Goal: Complete application form

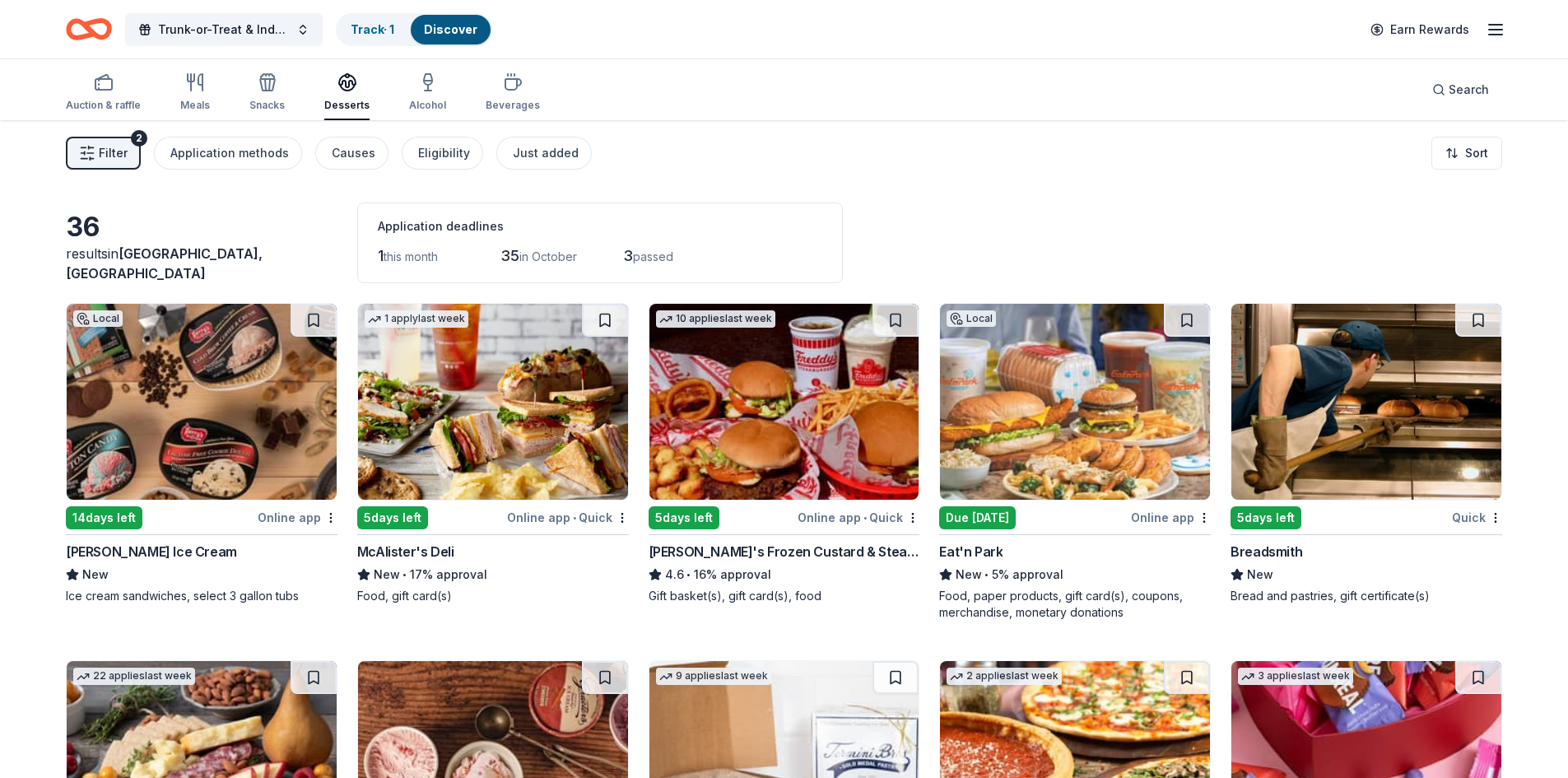
scroll to position [104, 0]
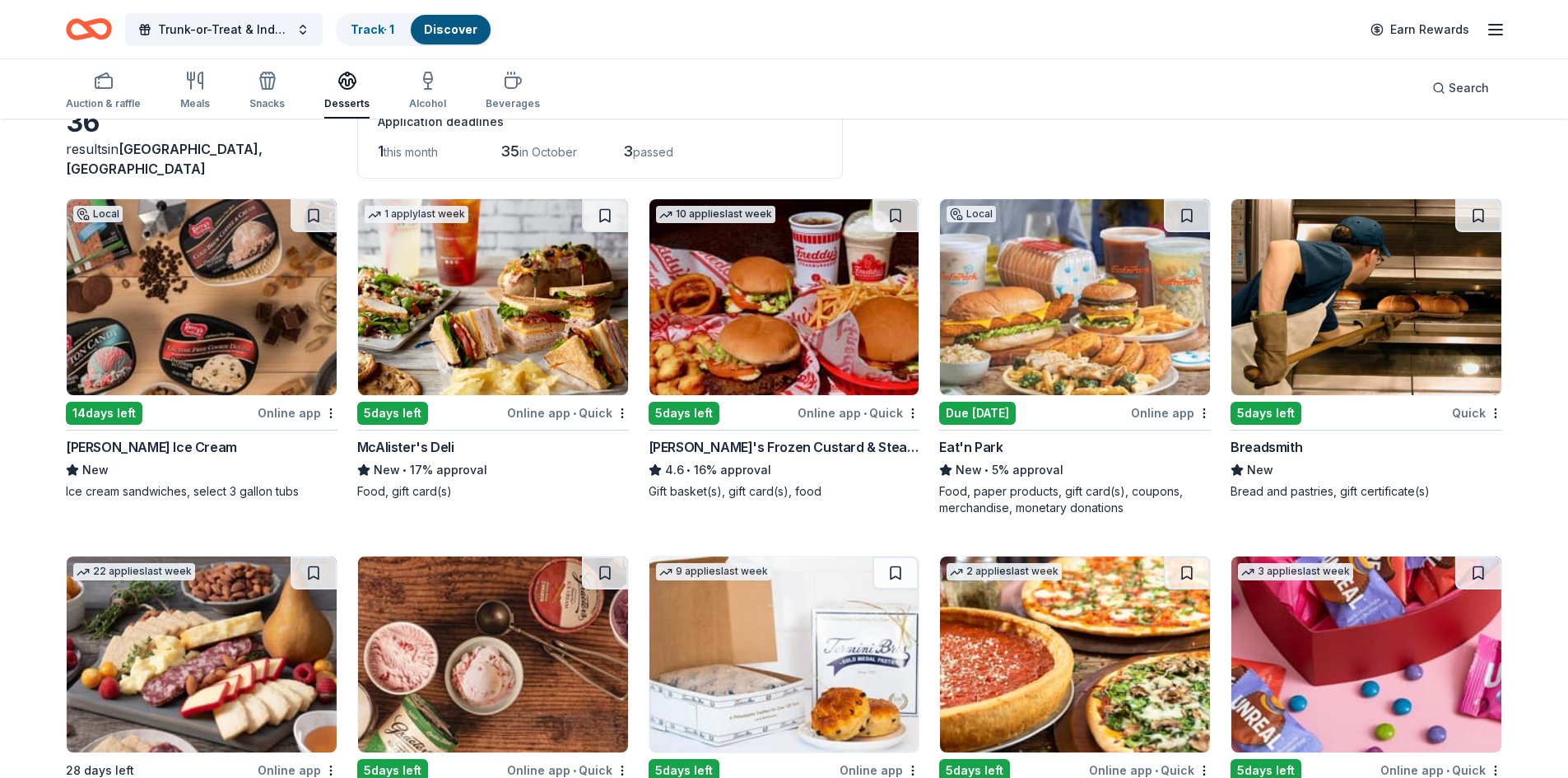
click at [494, 342] on img at bounding box center [493, 297] width 270 height 196
click at [222, 302] on img at bounding box center [201, 297] width 270 height 196
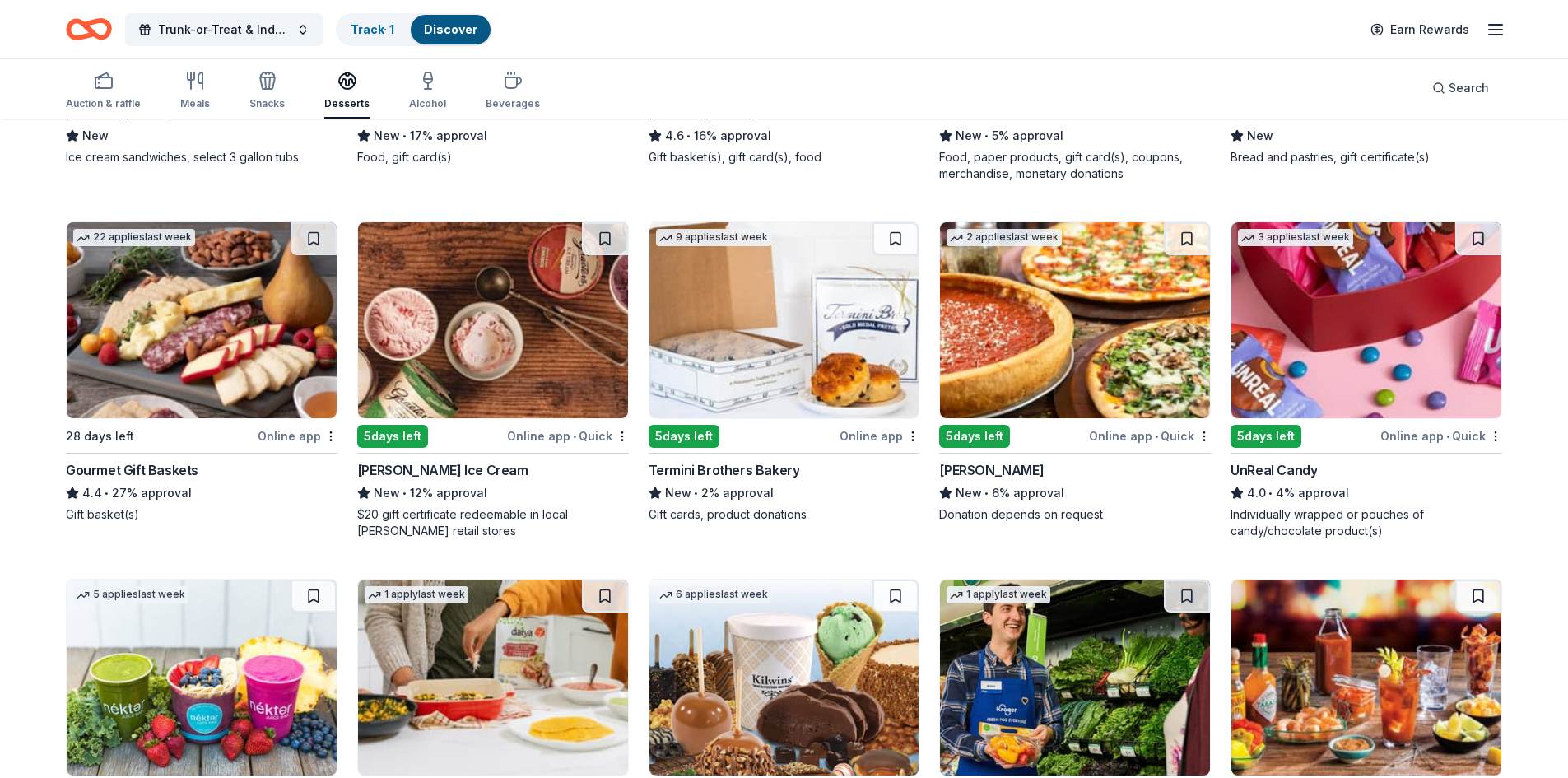
scroll to position [598, 0]
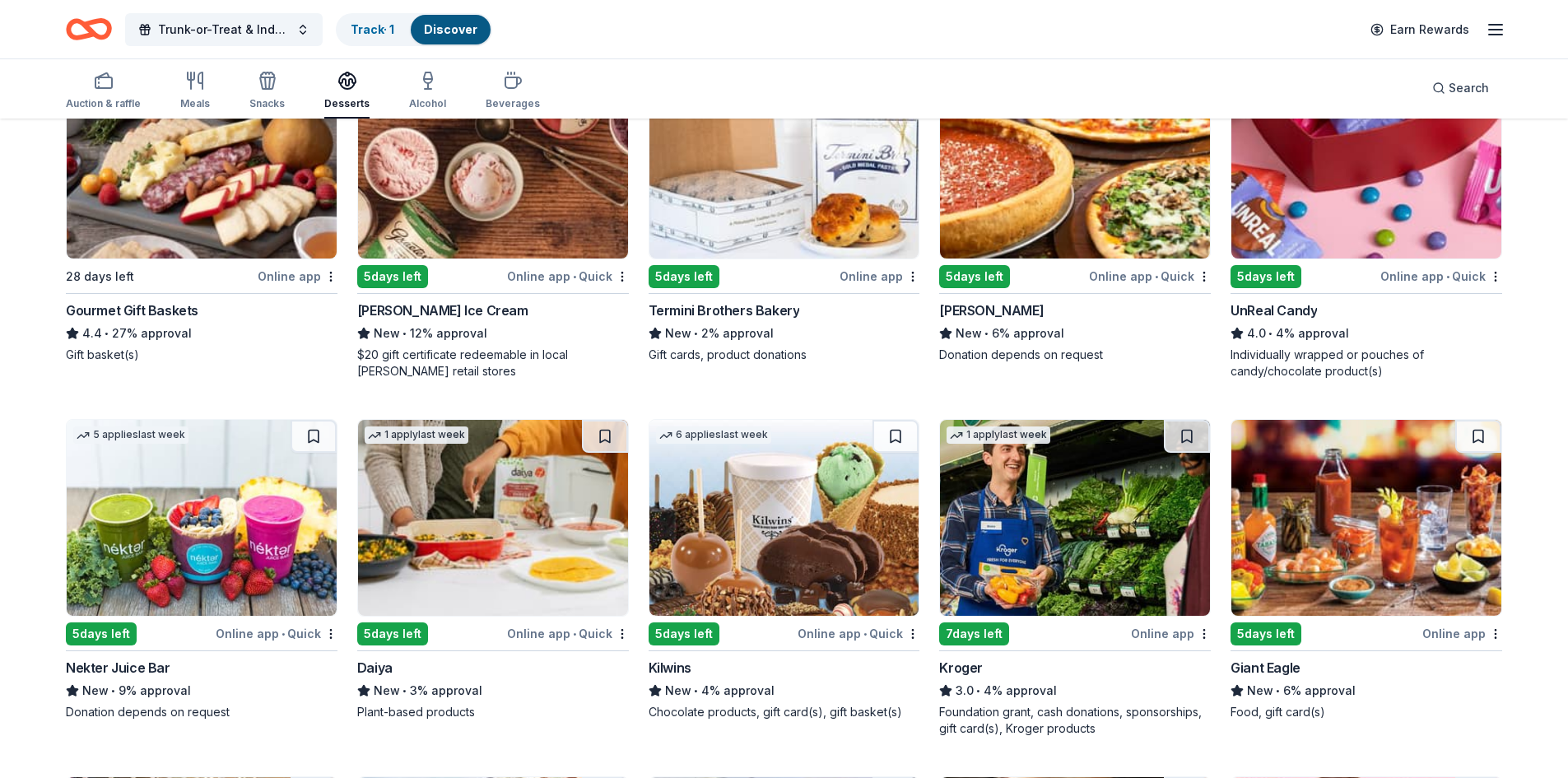
click at [1363, 537] on img at bounding box center [1367, 518] width 270 height 196
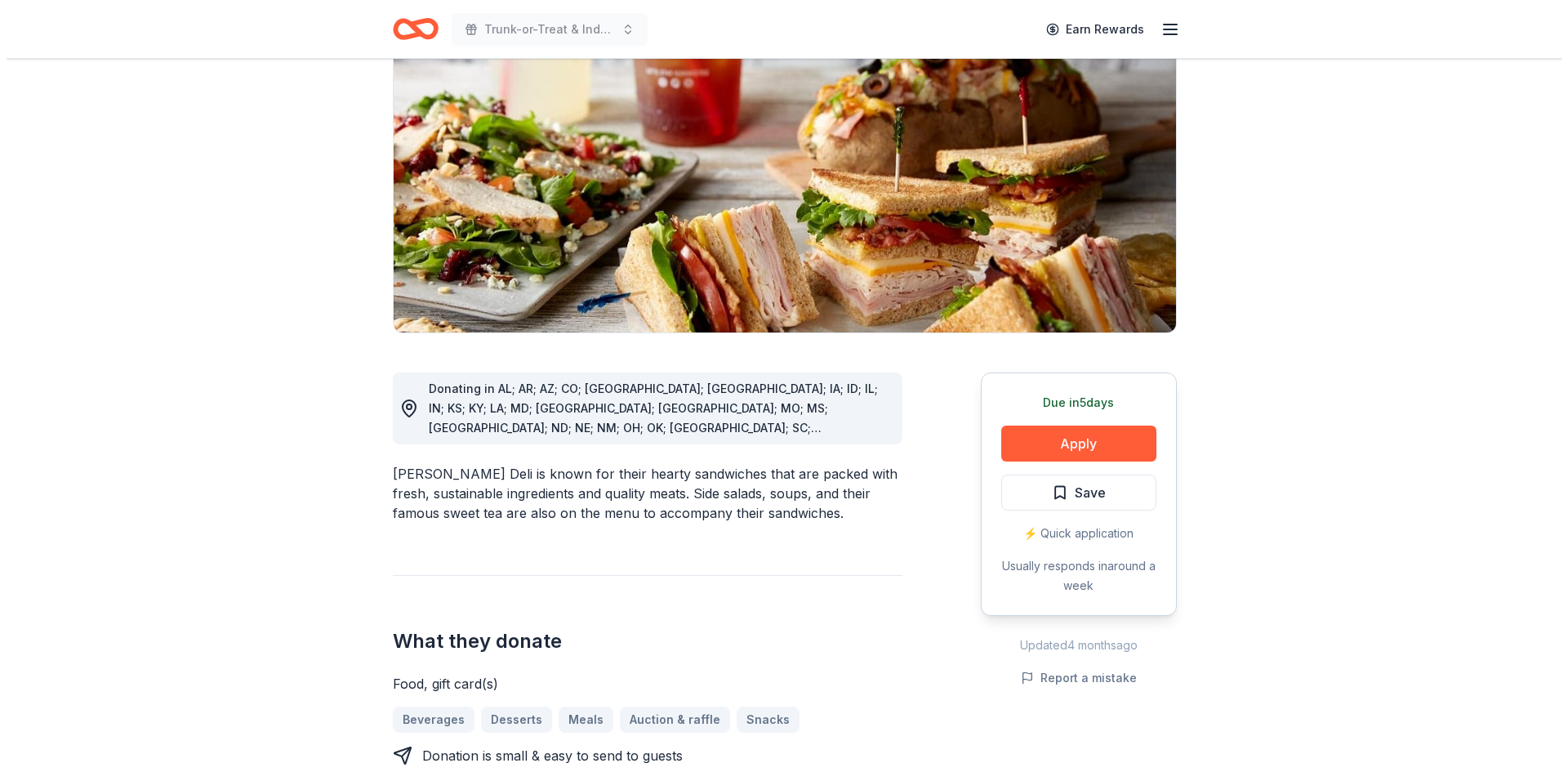
scroll to position [245, 0]
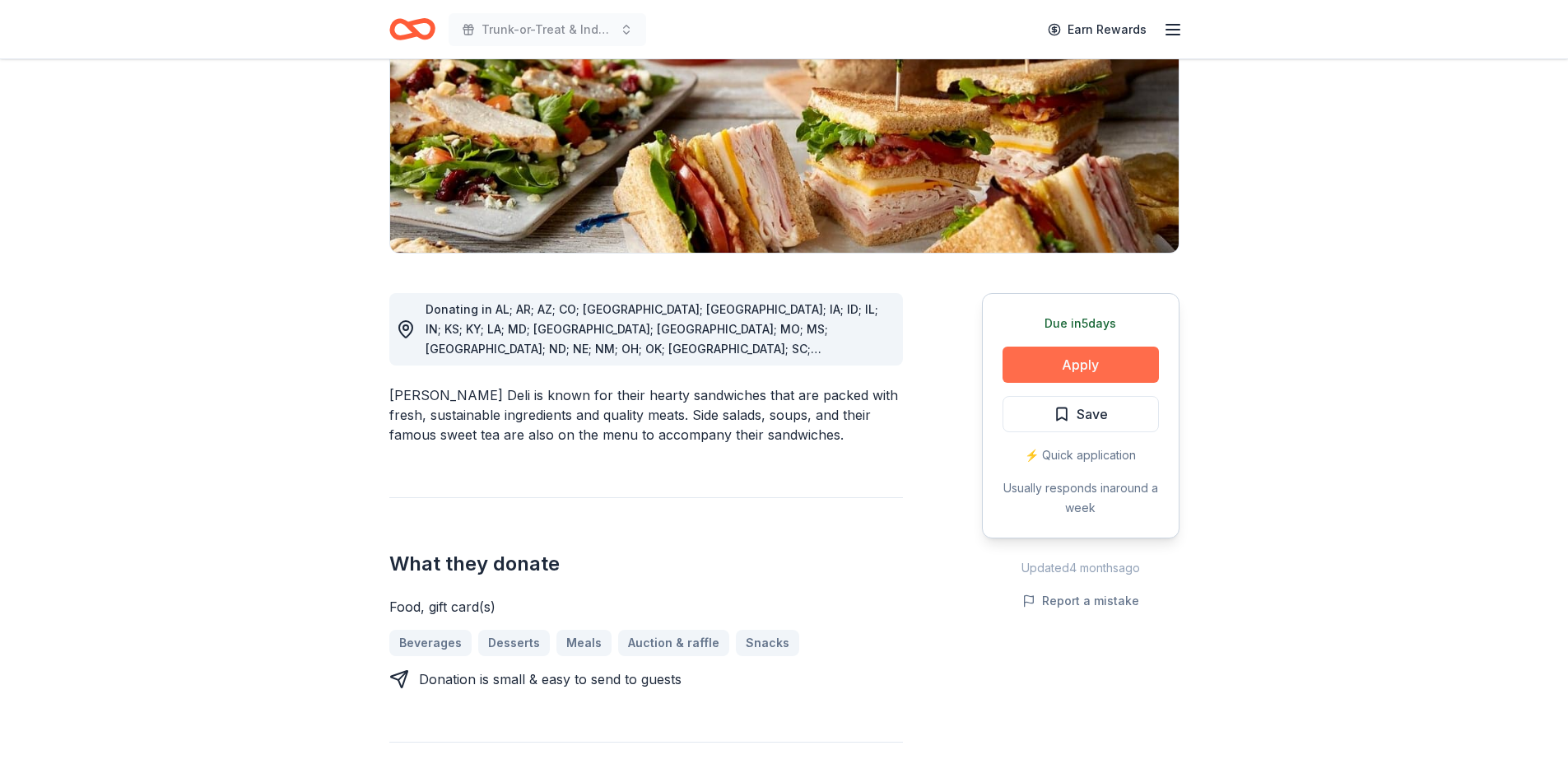
click at [1077, 364] on button "Apply" at bounding box center [1081, 364] width 156 height 36
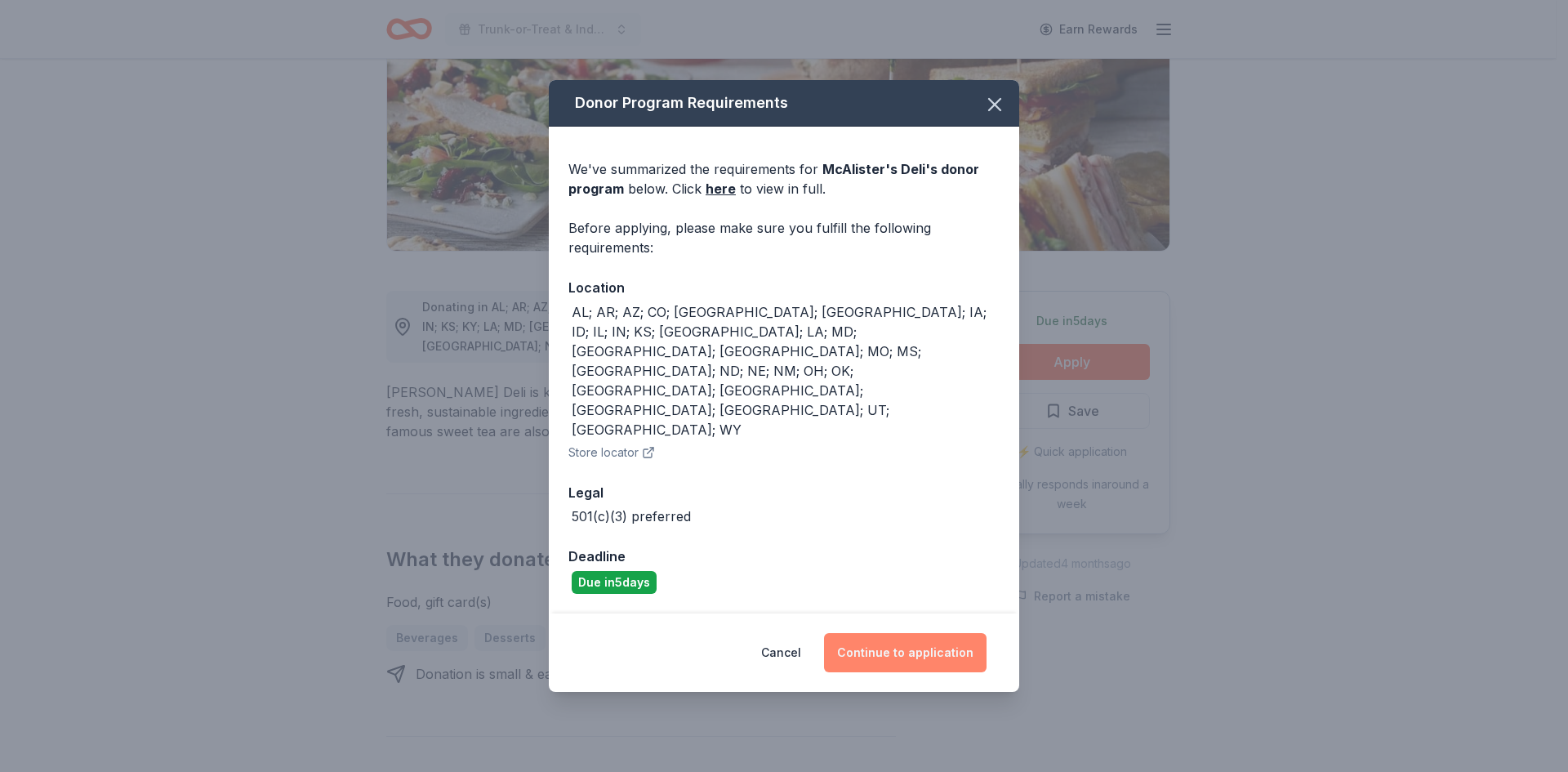
click at [885, 633] on button "Continue to application" at bounding box center [905, 653] width 163 height 39
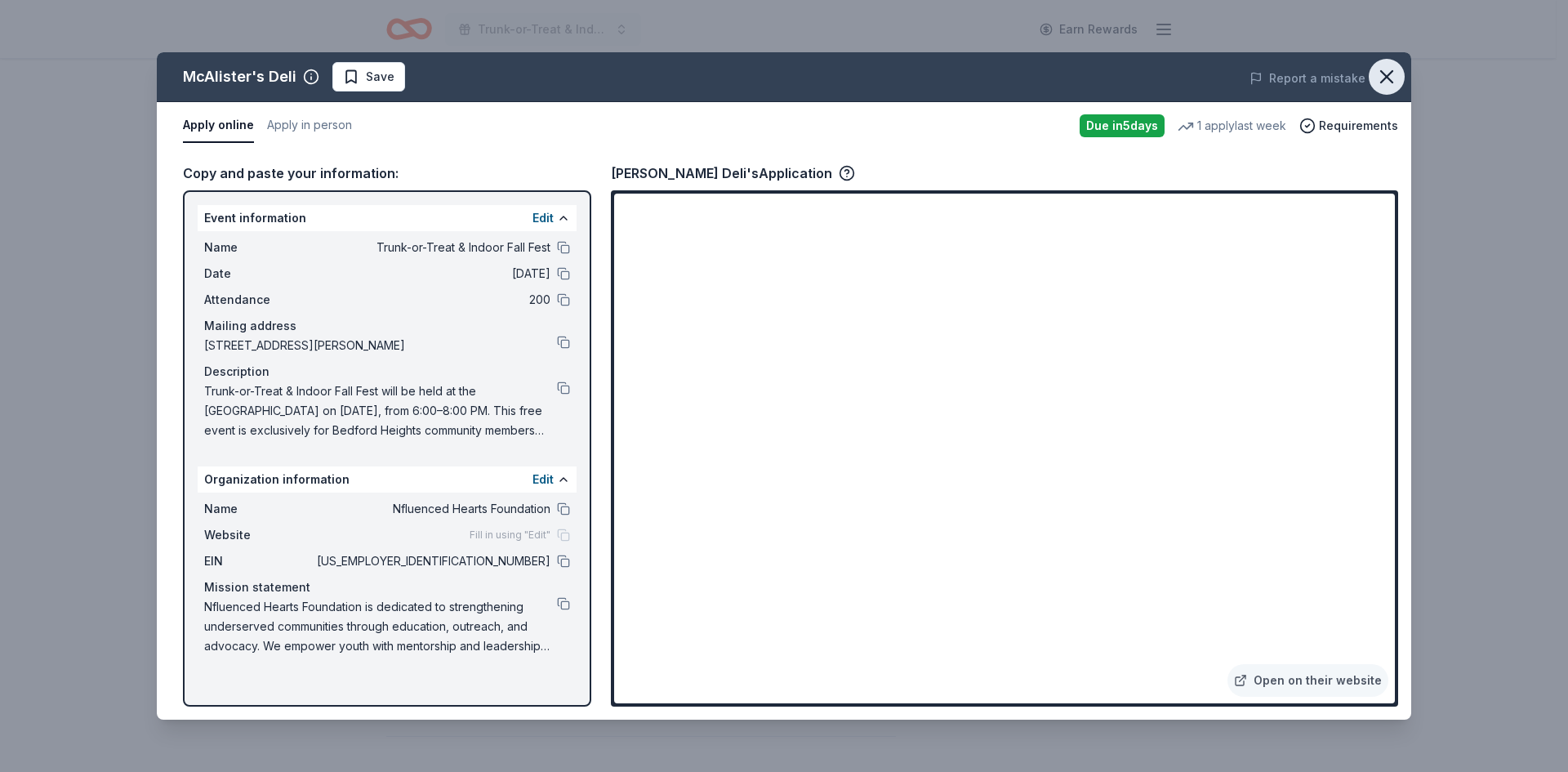
click at [1393, 76] on icon "button" at bounding box center [1386, 76] width 23 height 23
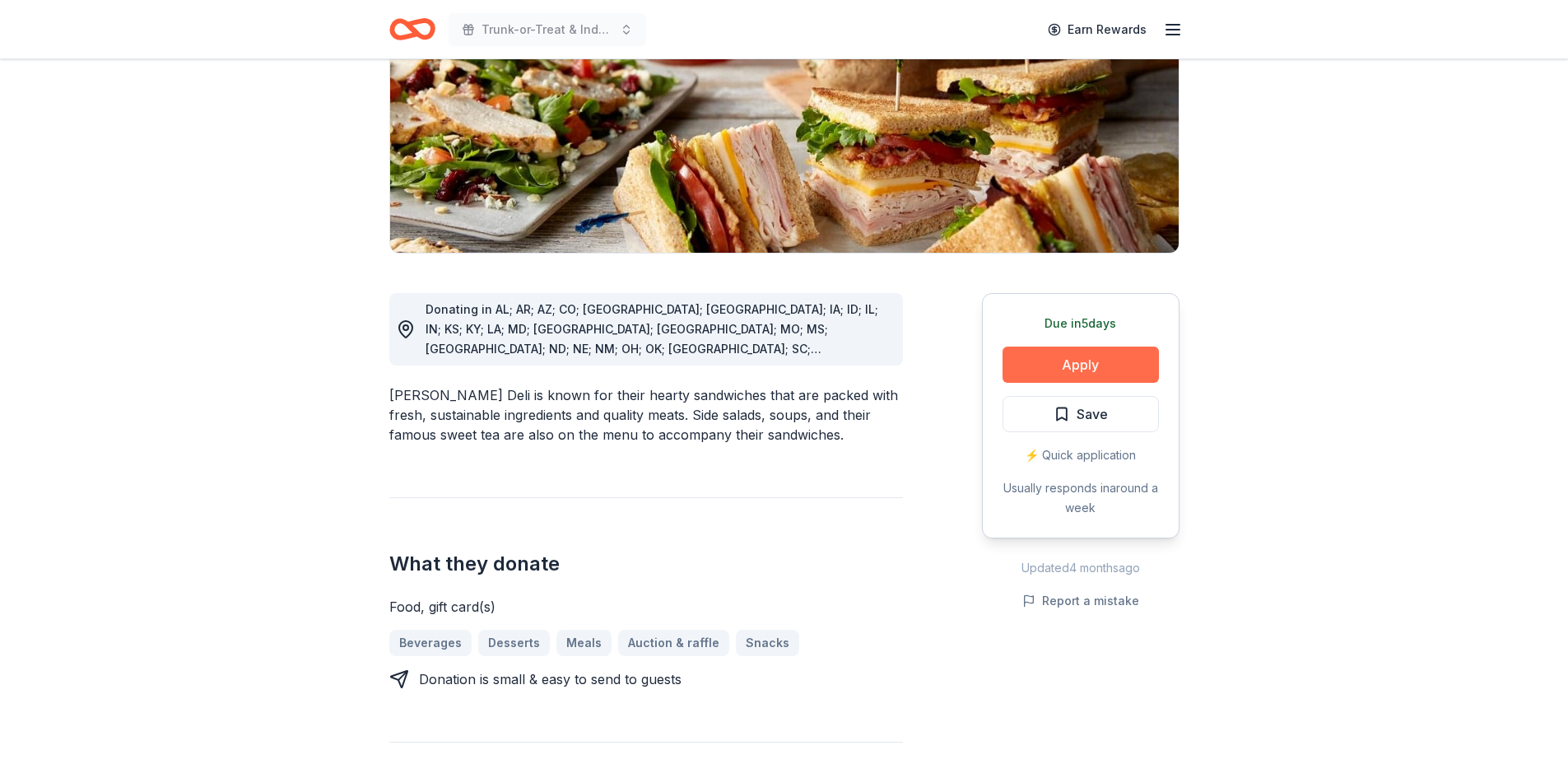
click at [1042, 372] on button "Apply" at bounding box center [1081, 364] width 156 height 36
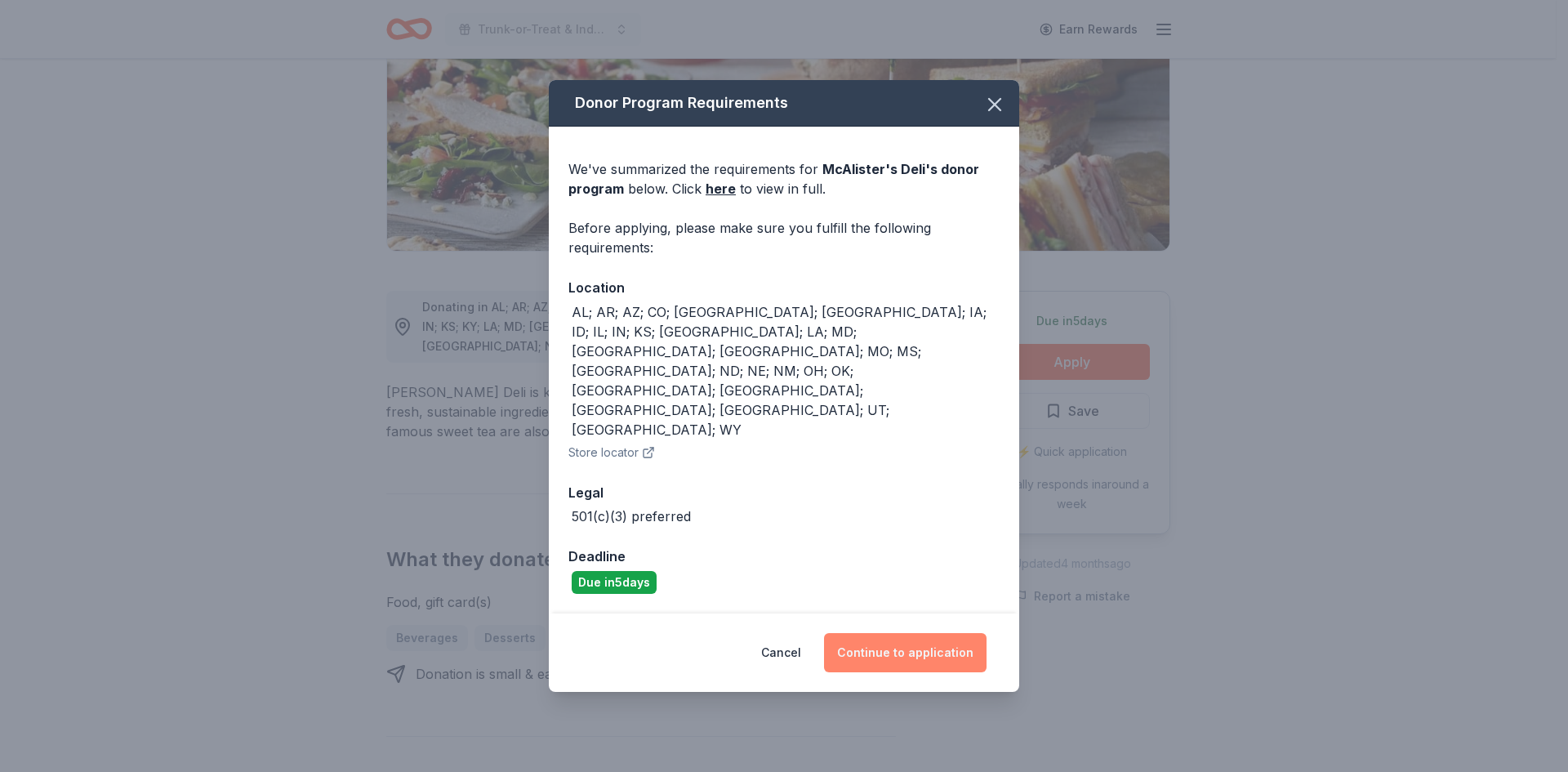
click at [909, 633] on button "Continue to application" at bounding box center [905, 653] width 163 height 39
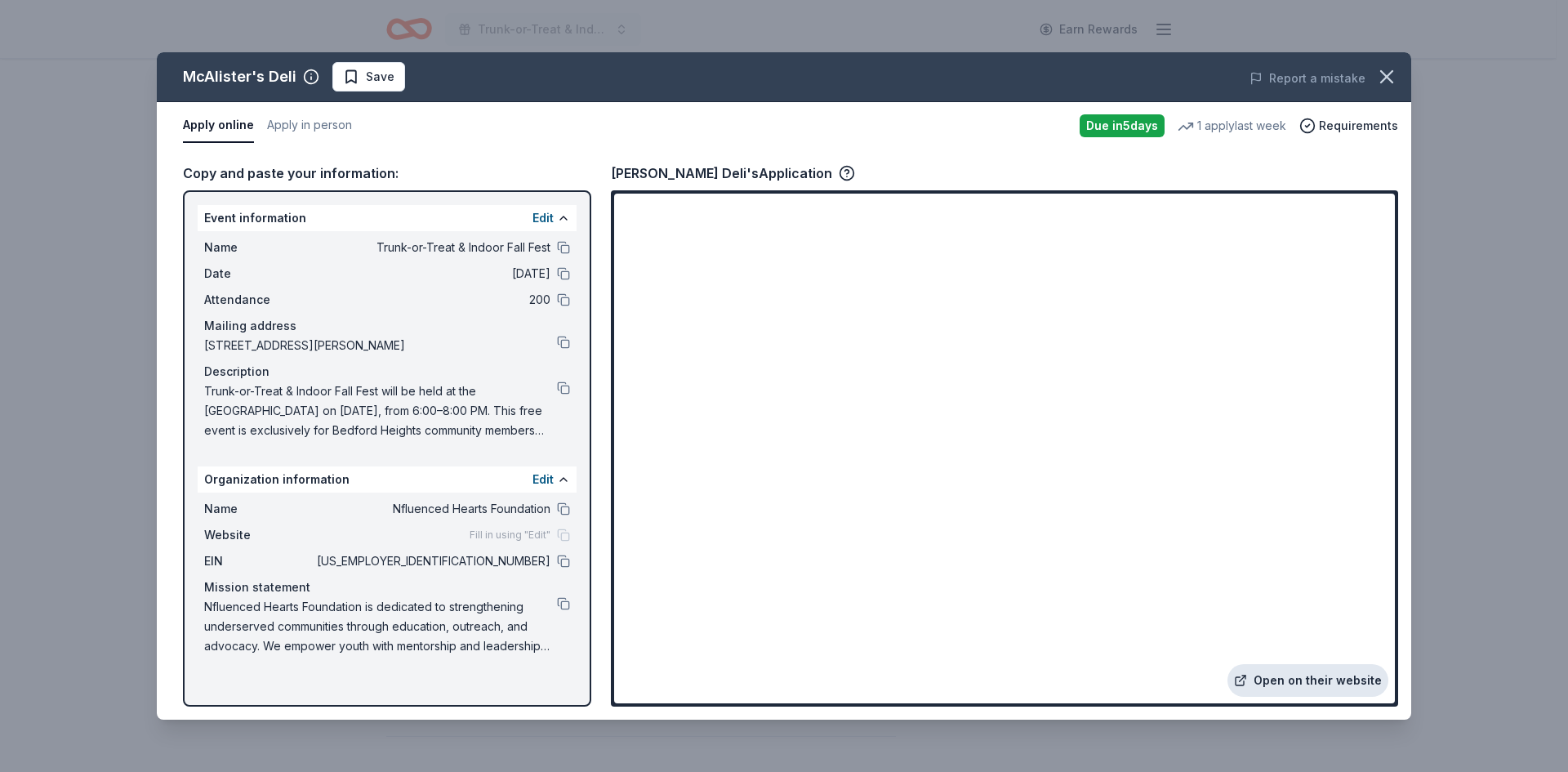
click at [1282, 686] on link "Open on their website" at bounding box center [1308, 680] width 161 height 33
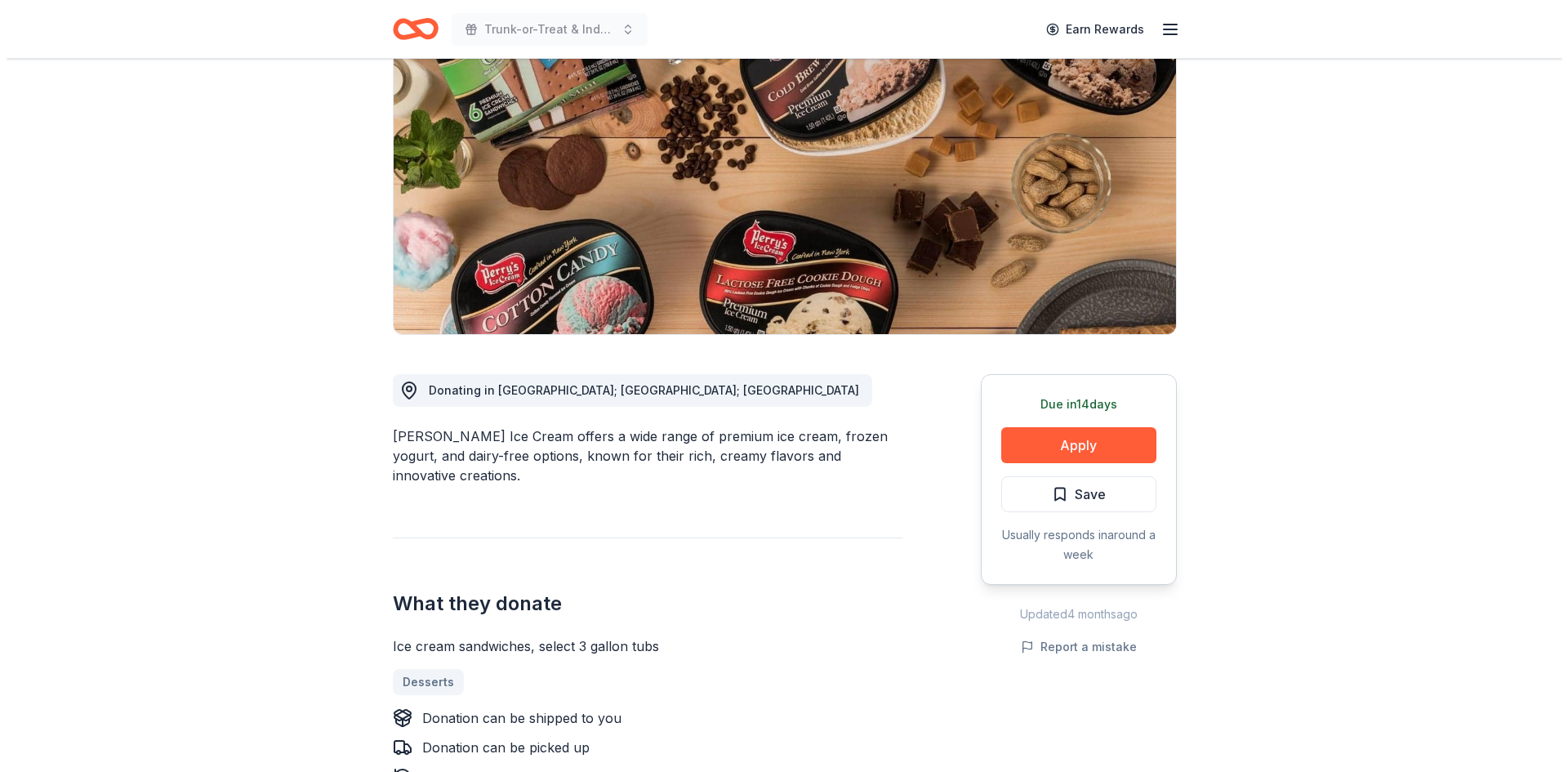
scroll to position [163, 0]
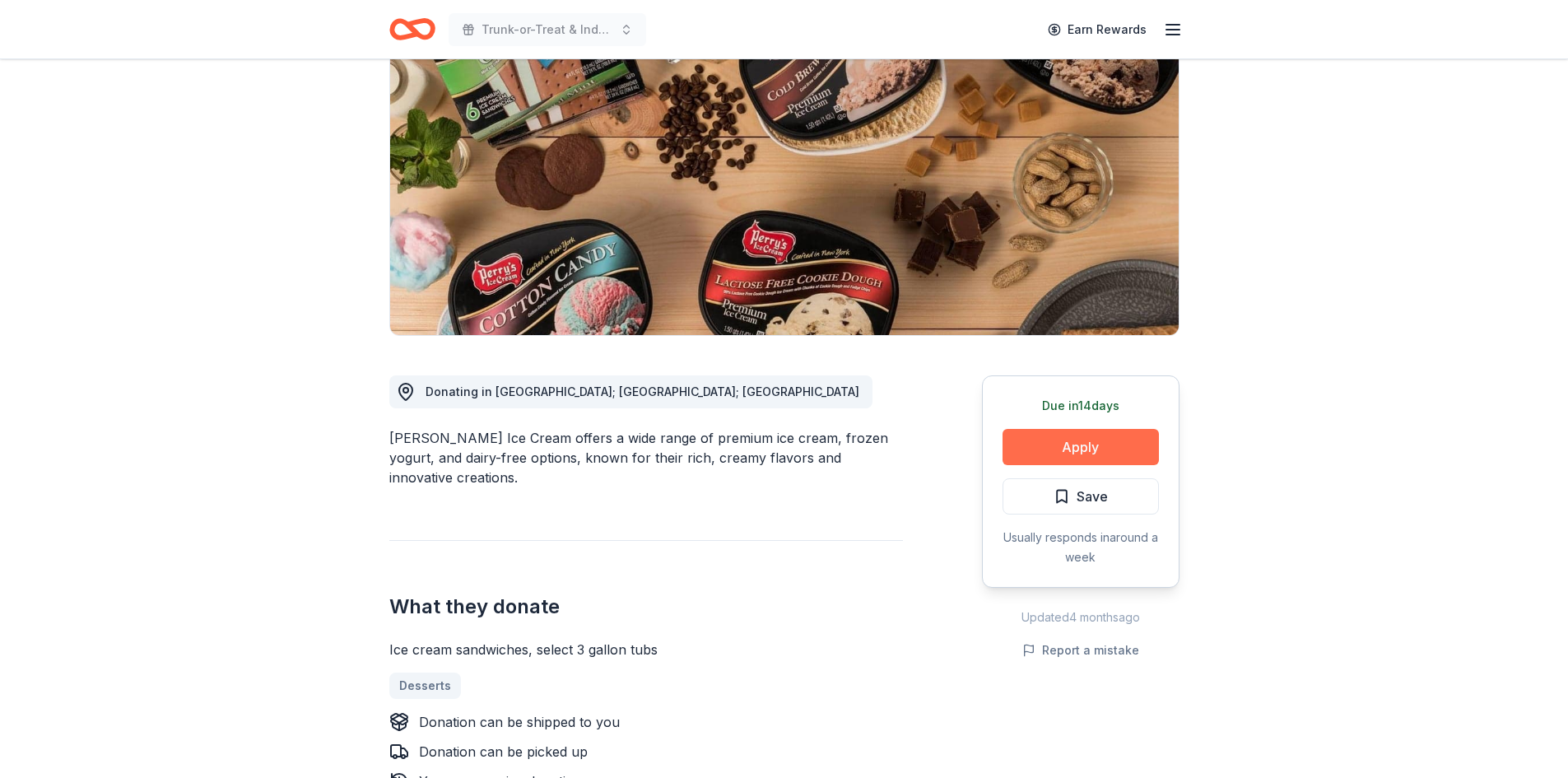
click at [1098, 448] on button "Apply" at bounding box center [1081, 447] width 156 height 36
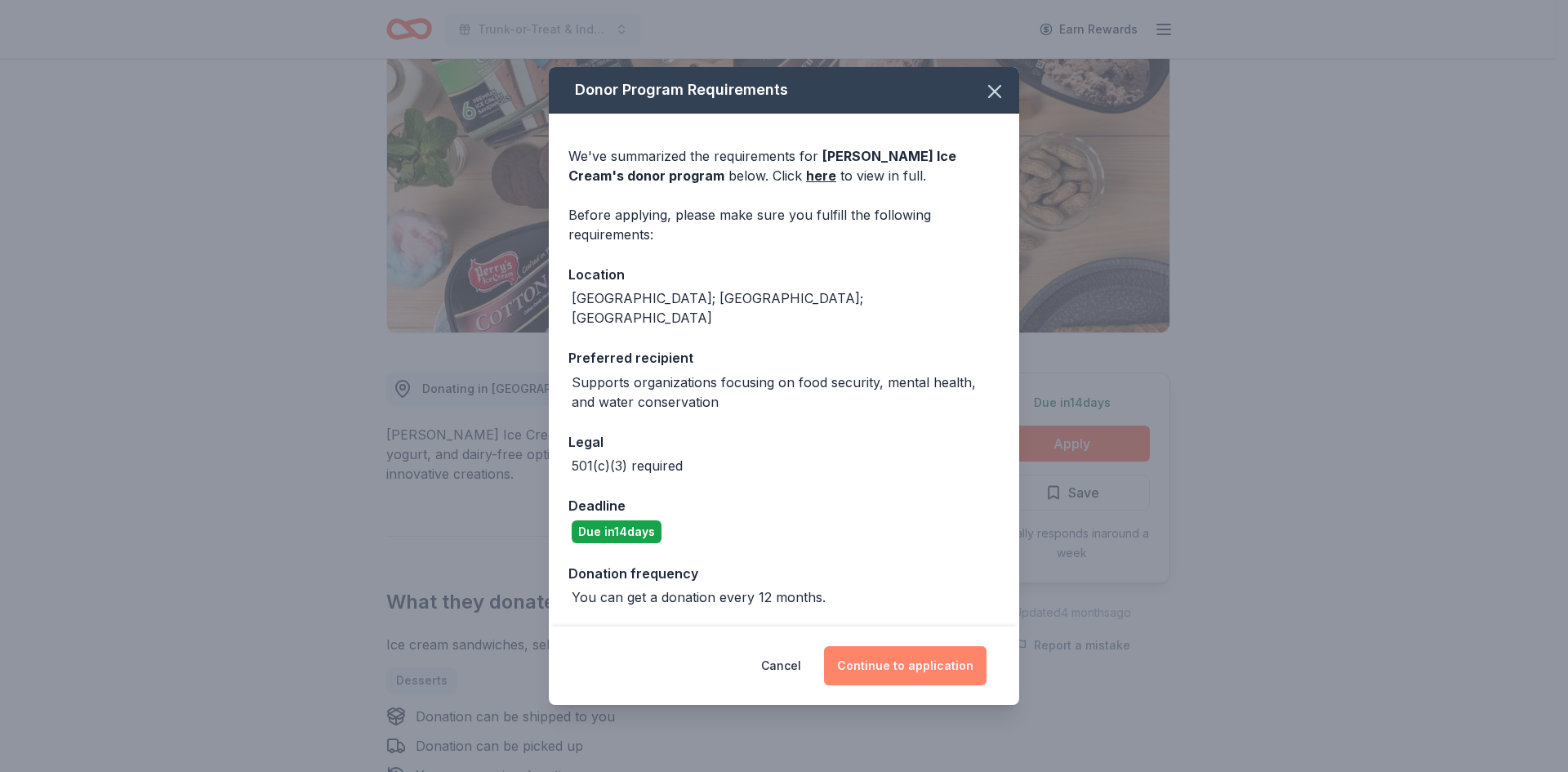
click at [868, 659] on button "Continue to application" at bounding box center [905, 665] width 163 height 39
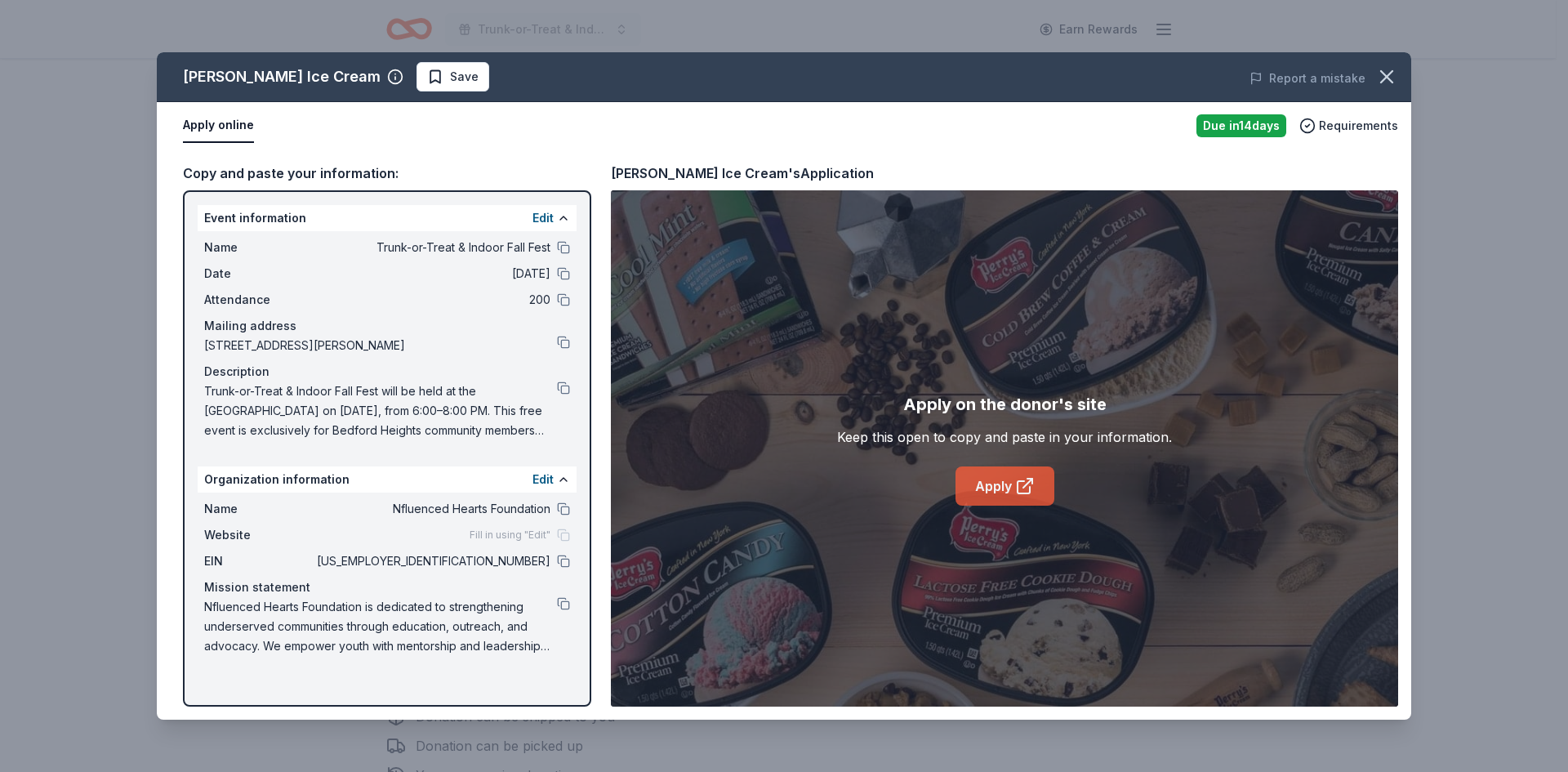
click at [994, 491] on link "Apply" at bounding box center [1005, 486] width 99 height 39
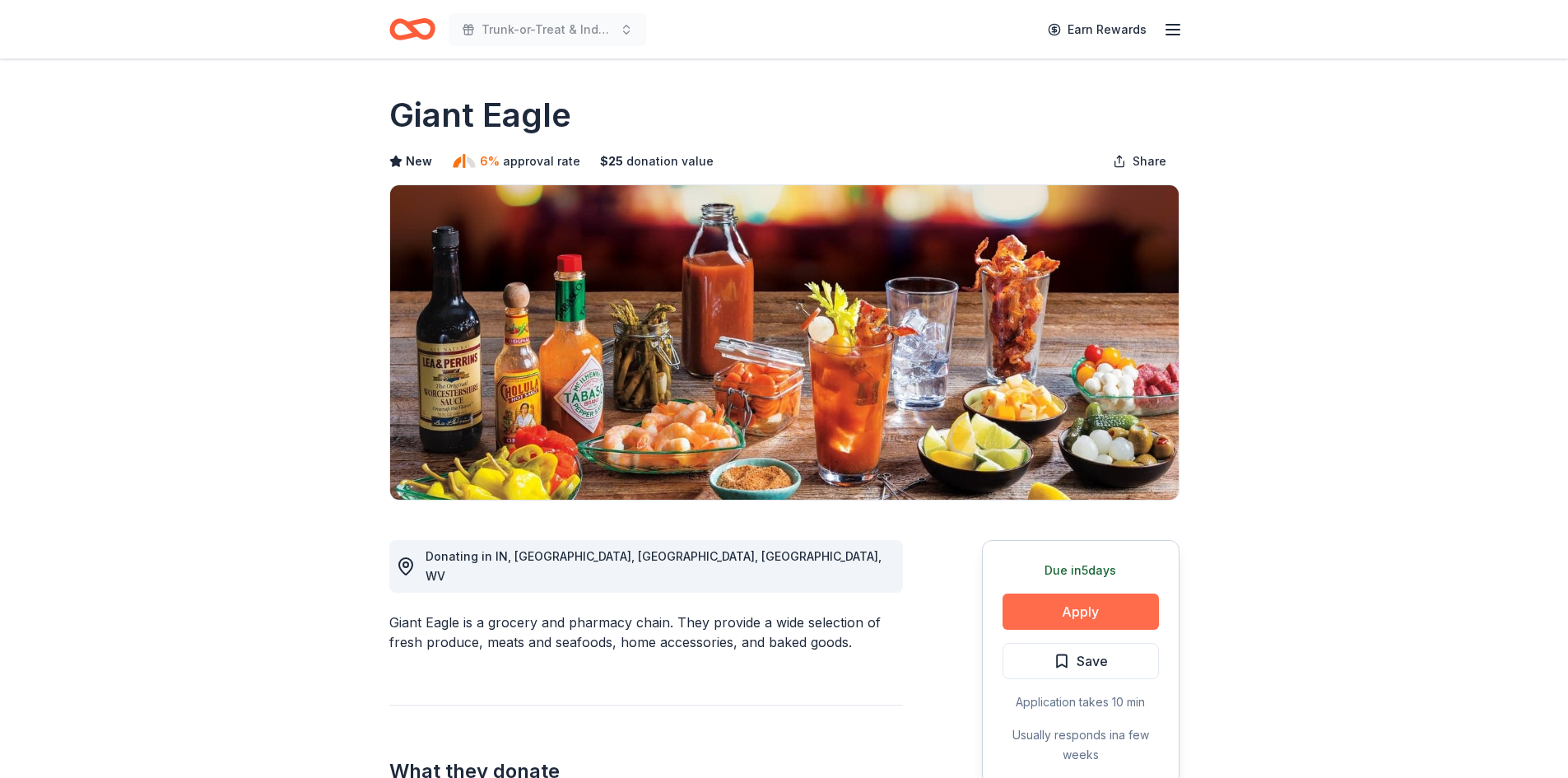
click at [1091, 626] on button "Apply" at bounding box center [1081, 611] width 156 height 36
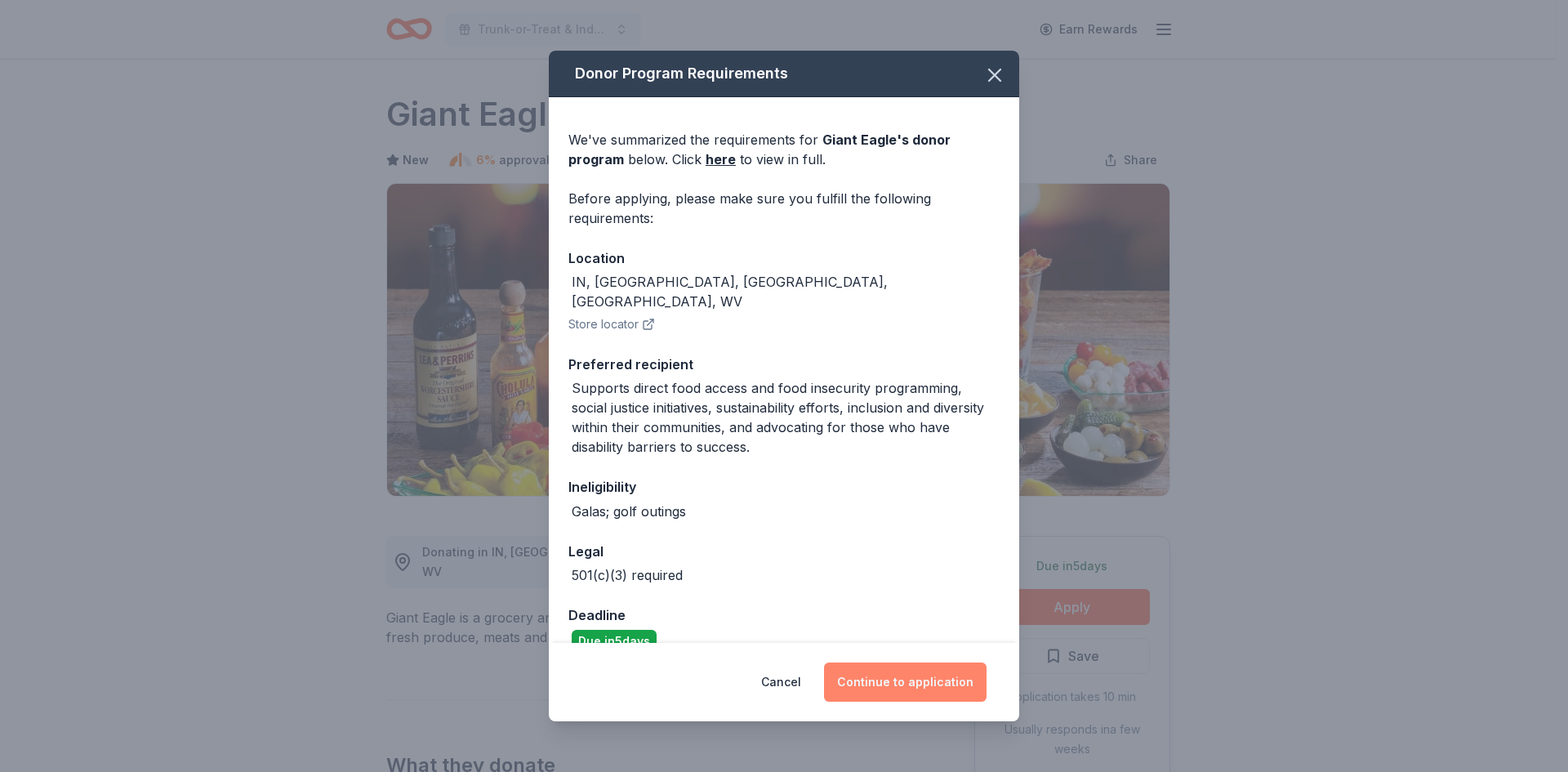
click at [911, 683] on button "Continue to application" at bounding box center [905, 681] width 163 height 39
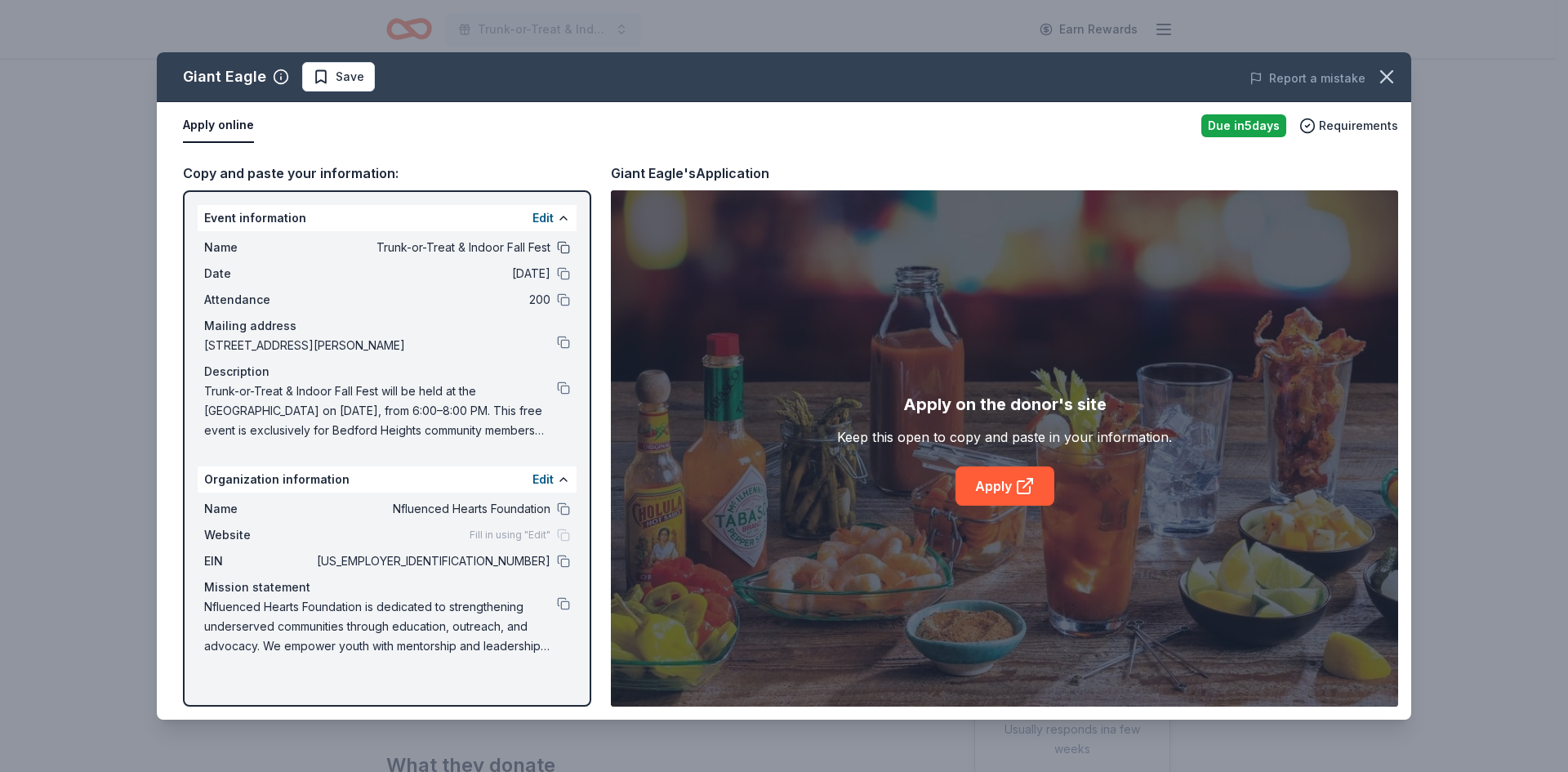
drag, startPoint x: 384, startPoint y: 246, endPoint x: 567, endPoint y: 250, distance: 183.0
click at [567, 250] on div "Name Trunk-or-Treat & Indoor Fall Fest" at bounding box center [387, 247] width 366 height 19
click at [972, 491] on link "Apply" at bounding box center [1005, 486] width 99 height 39
